Goal: Contribute content

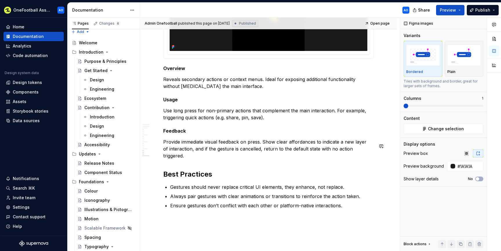
scroll to position [835, 0]
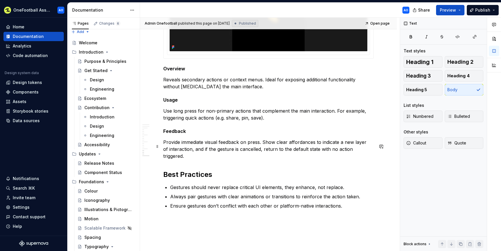
click at [370, 154] on p "Provide immediate visual feedback on press. Show clear affordances to indicate …" at bounding box center [268, 149] width 211 height 21
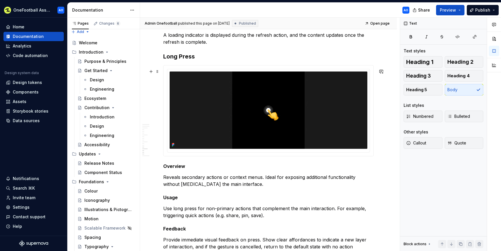
scroll to position [737, 0]
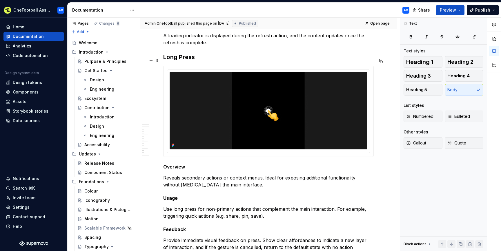
click at [163, 61] on h3 "Long Press" at bounding box center [268, 57] width 211 height 8
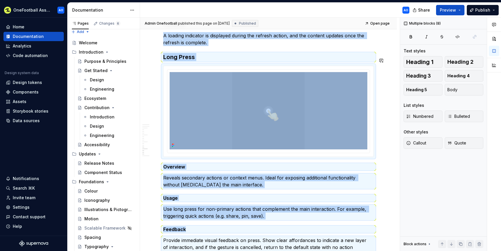
copy div "A loading indicator is displayed during the refresh action, and the content upd…"
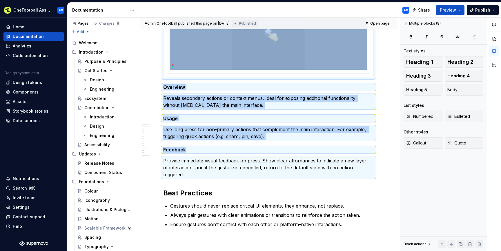
scroll to position [819, 0]
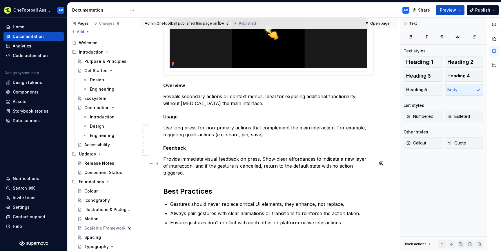
click at [369, 170] on p "Provide immediate visual feedback on press. Show clear affordances to indicate …" at bounding box center [268, 166] width 211 height 21
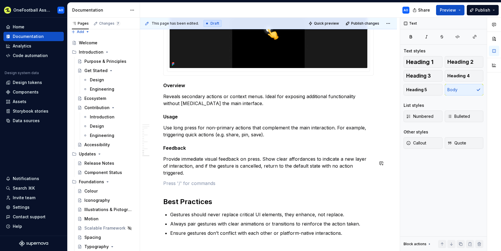
type textarea "*"
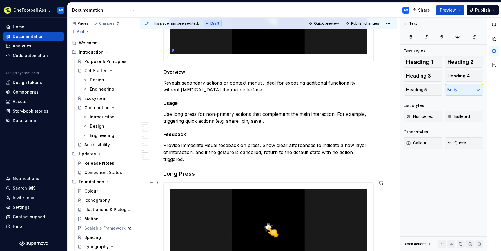
scroll to position [833, 0]
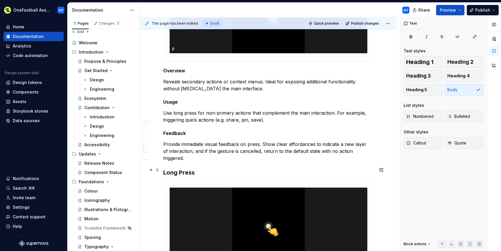
click at [197, 172] on h3 "Long Press" at bounding box center [268, 173] width 211 height 8
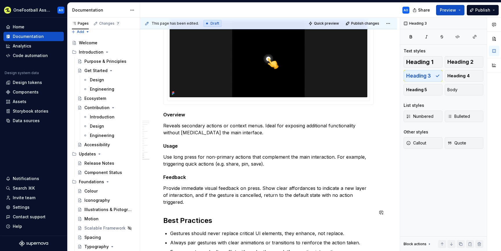
scroll to position [1002, 0]
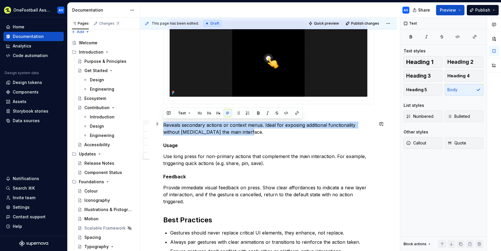
drag, startPoint x: 227, startPoint y: 129, endPoint x: 162, endPoint y: 124, distance: 65.2
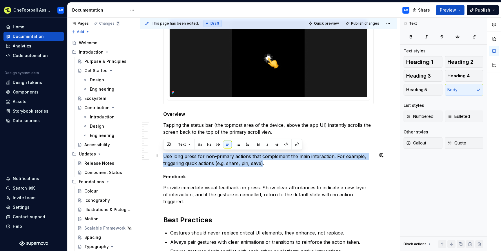
drag, startPoint x: 264, startPoint y: 162, endPoint x: 163, endPoint y: 156, distance: 100.5
click at [163, 156] on p "Use long press for non-primary actions that complement the main interaction. Fo…" at bounding box center [268, 160] width 211 height 14
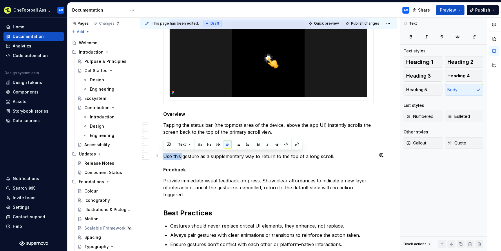
drag, startPoint x: 183, startPoint y: 155, endPoint x: 162, endPoint y: 155, distance: 20.9
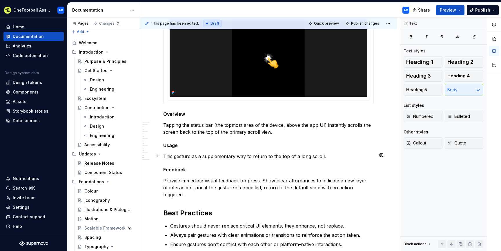
click at [192, 154] on p "This gesture as a supplementary way to return to the top of a long scroll." at bounding box center [268, 156] width 211 height 7
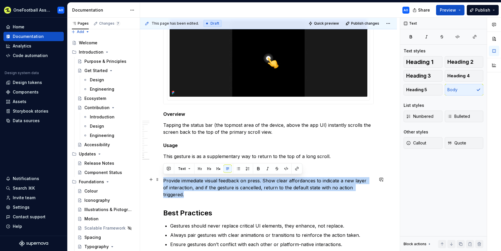
drag, startPoint x: 372, startPoint y: 188, endPoint x: 164, endPoint y: 180, distance: 207.5
click at [164, 180] on p "Provide immediate visual feedback on press. Show clear affordances to indicate …" at bounding box center [268, 187] width 211 height 21
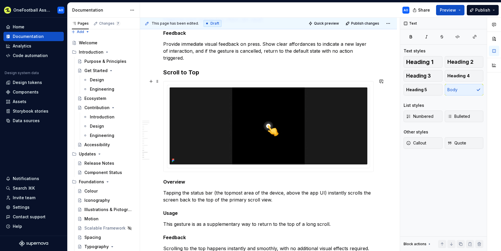
scroll to position [920, 0]
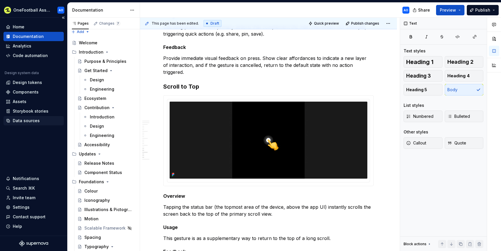
click at [23, 120] on div "Data sources" at bounding box center [26, 121] width 27 height 6
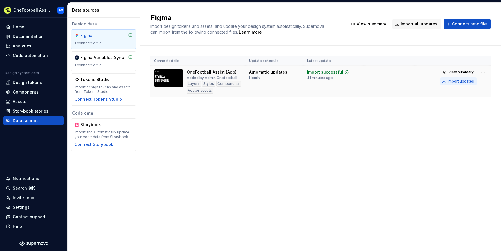
click at [453, 80] on div "Import updates" at bounding box center [461, 81] width 26 height 5
click at [31, 37] on div "Documentation" at bounding box center [28, 37] width 31 height 6
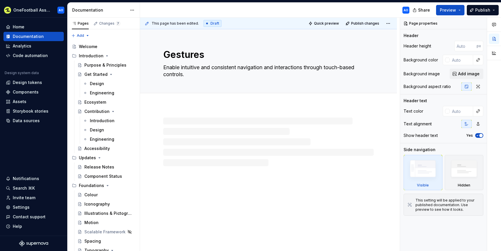
type textarea "*"
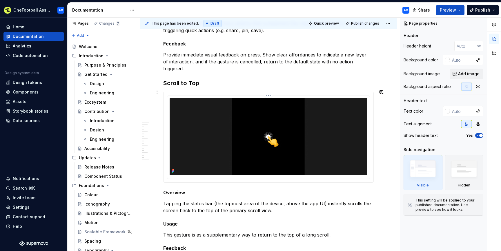
scroll to position [912, 0]
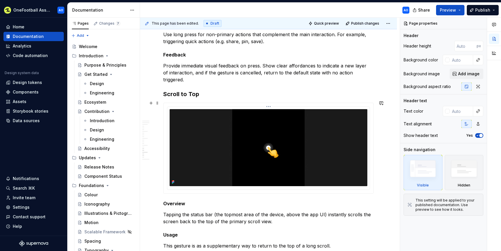
click at [220, 127] on img at bounding box center [269, 147] width 198 height 77
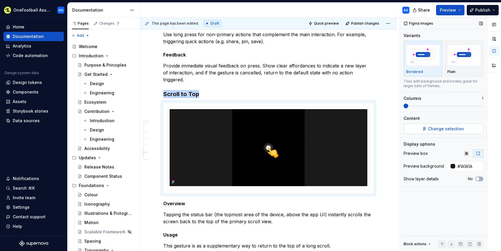
click at [428, 129] on button "Change selection" at bounding box center [444, 129] width 80 height 10
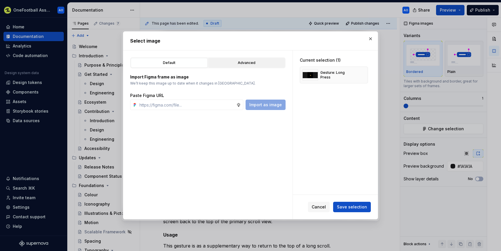
click at [258, 68] on button "Advanced" at bounding box center [246, 63] width 77 height 10
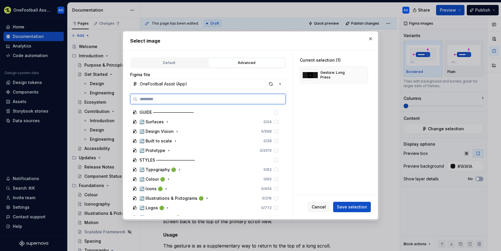
click at [193, 99] on input "search" at bounding box center [211, 99] width 148 height 6
type input "******"
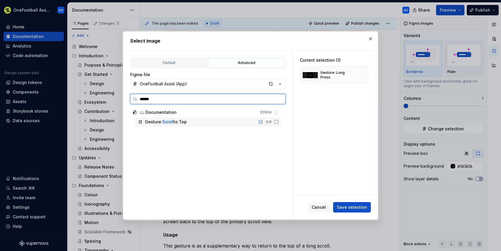
click at [281, 122] on div "Gesture: Scroll to Top 0 / 4" at bounding box center [208, 121] width 145 height 9
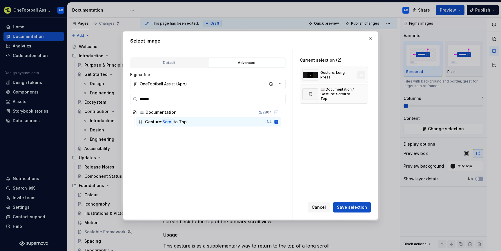
click at [363, 75] on button "button" at bounding box center [361, 75] width 8 height 8
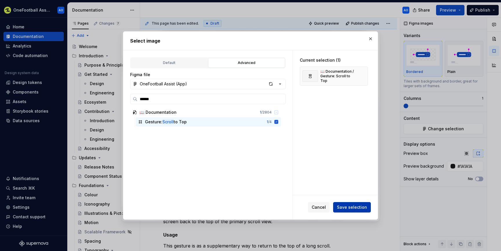
click at [348, 209] on span "Save selection" at bounding box center [352, 208] width 30 height 6
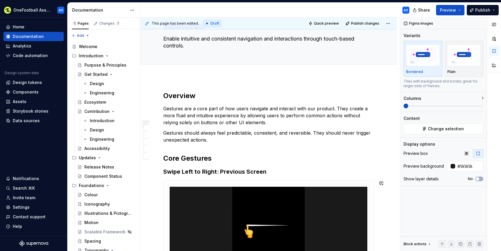
scroll to position [0, 0]
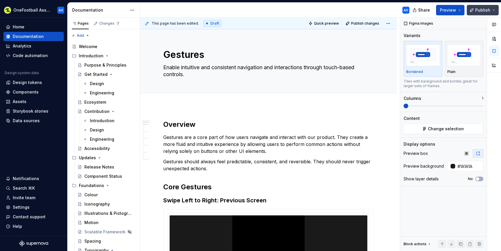
click at [480, 9] on span "Publish" at bounding box center [482, 10] width 15 height 6
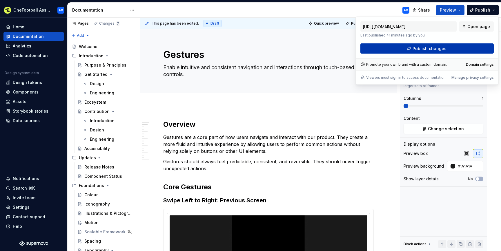
click at [418, 47] on span "Publish changes" at bounding box center [430, 49] width 34 height 6
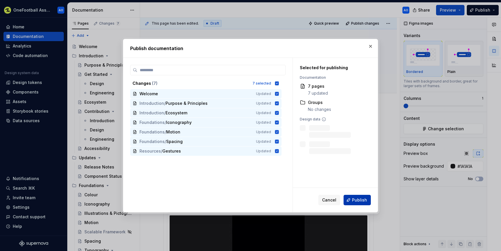
click at [356, 199] on span "Publish" at bounding box center [359, 200] width 15 height 6
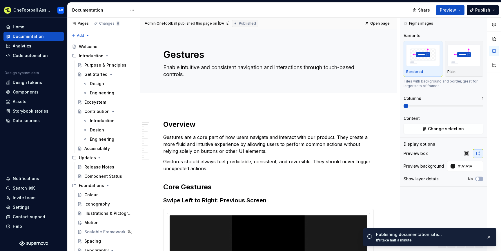
type textarea "*"
